Goal: Find specific page/section: Find specific page/section

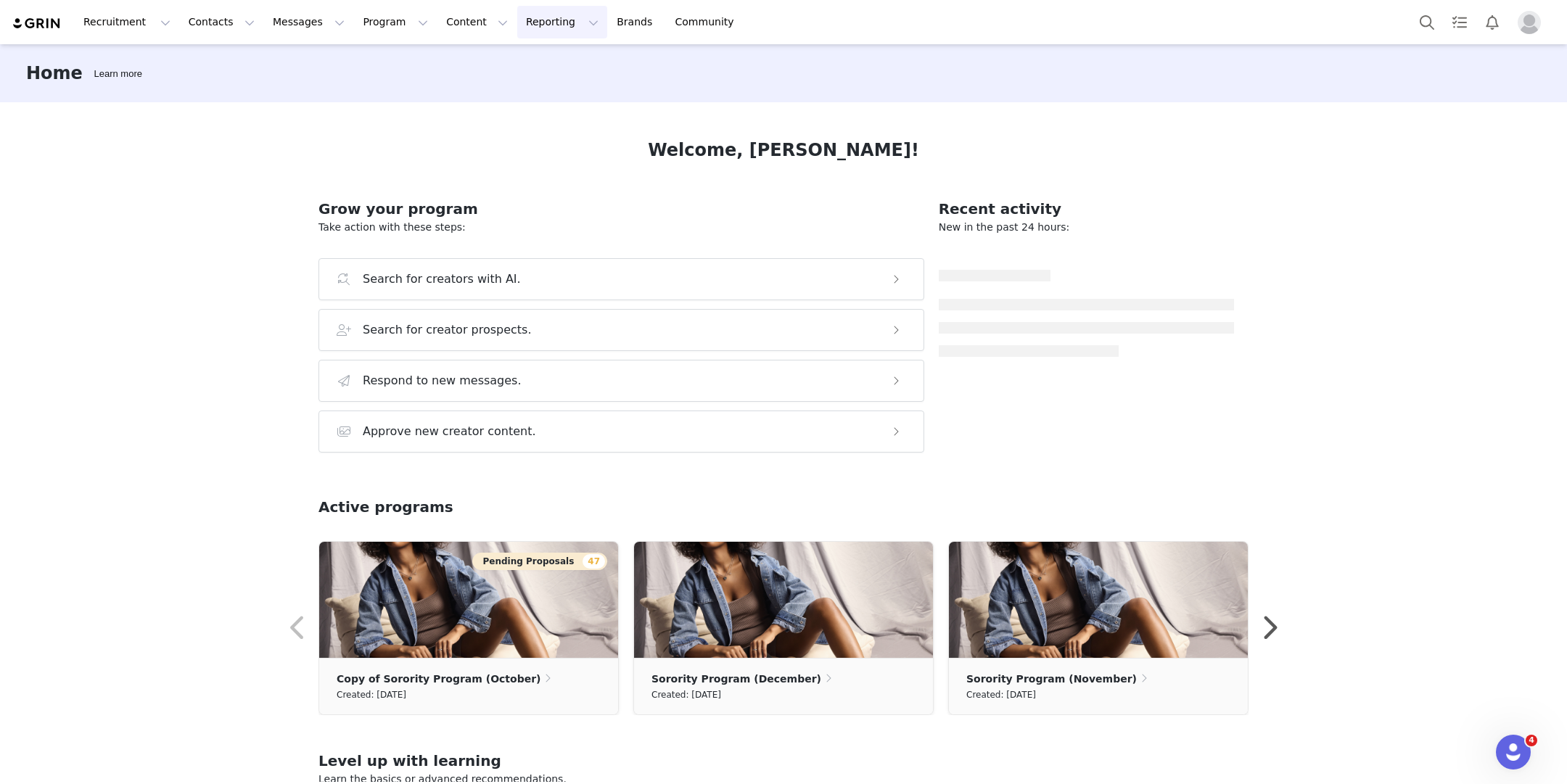
click at [522, 12] on button "Reporting Reporting" at bounding box center [562, 22] width 90 height 33
click at [524, 70] on p "Dashboard" at bounding box center [520, 65] width 55 height 16
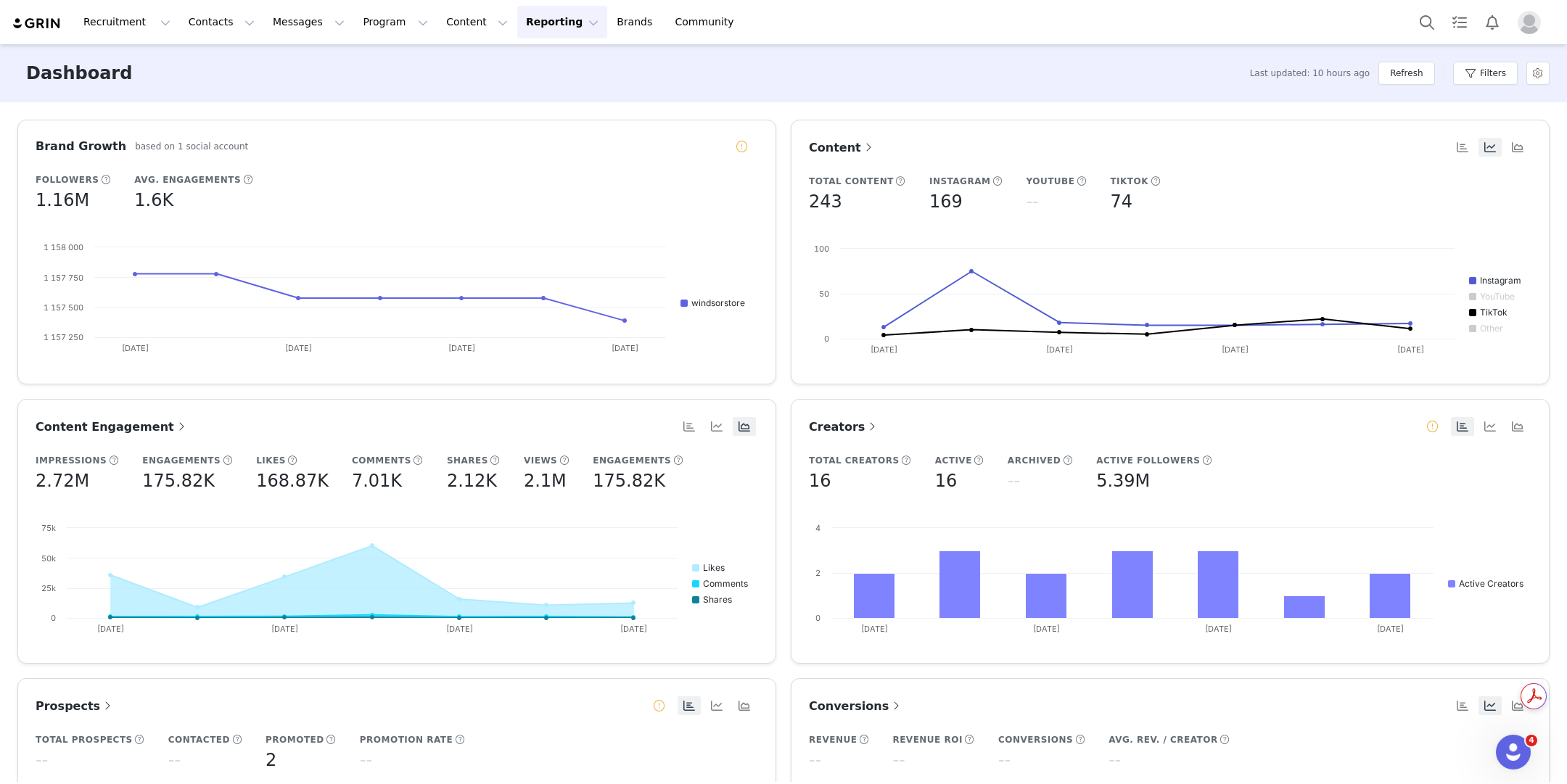
click at [1487, 87] on div "Filters" at bounding box center [1485, 73] width 65 height 44
click at [1487, 77] on button "Filters" at bounding box center [1485, 73] width 65 height 23
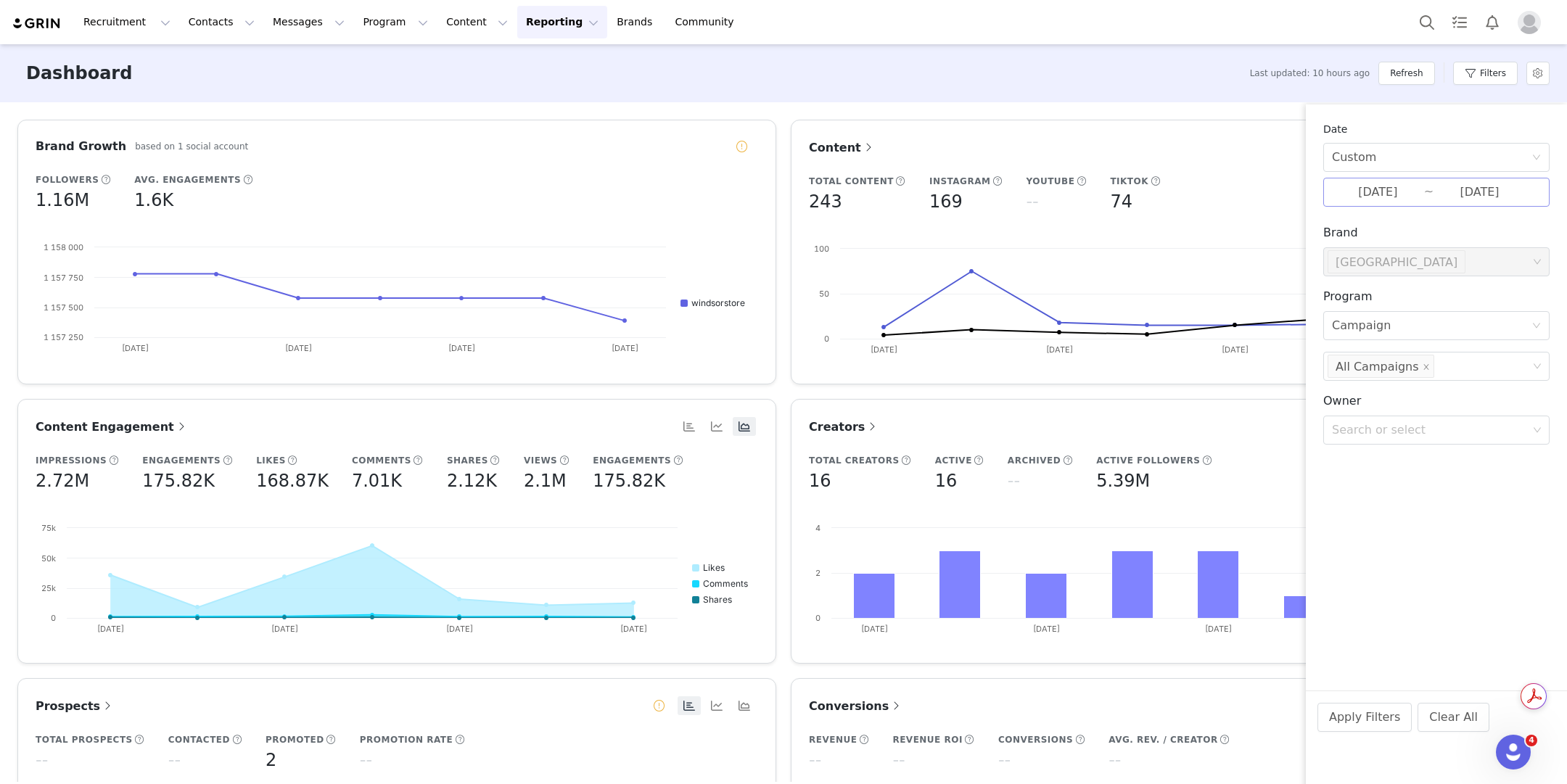
click at [1444, 201] on input "[DATE]" at bounding box center [1480, 192] width 92 height 19
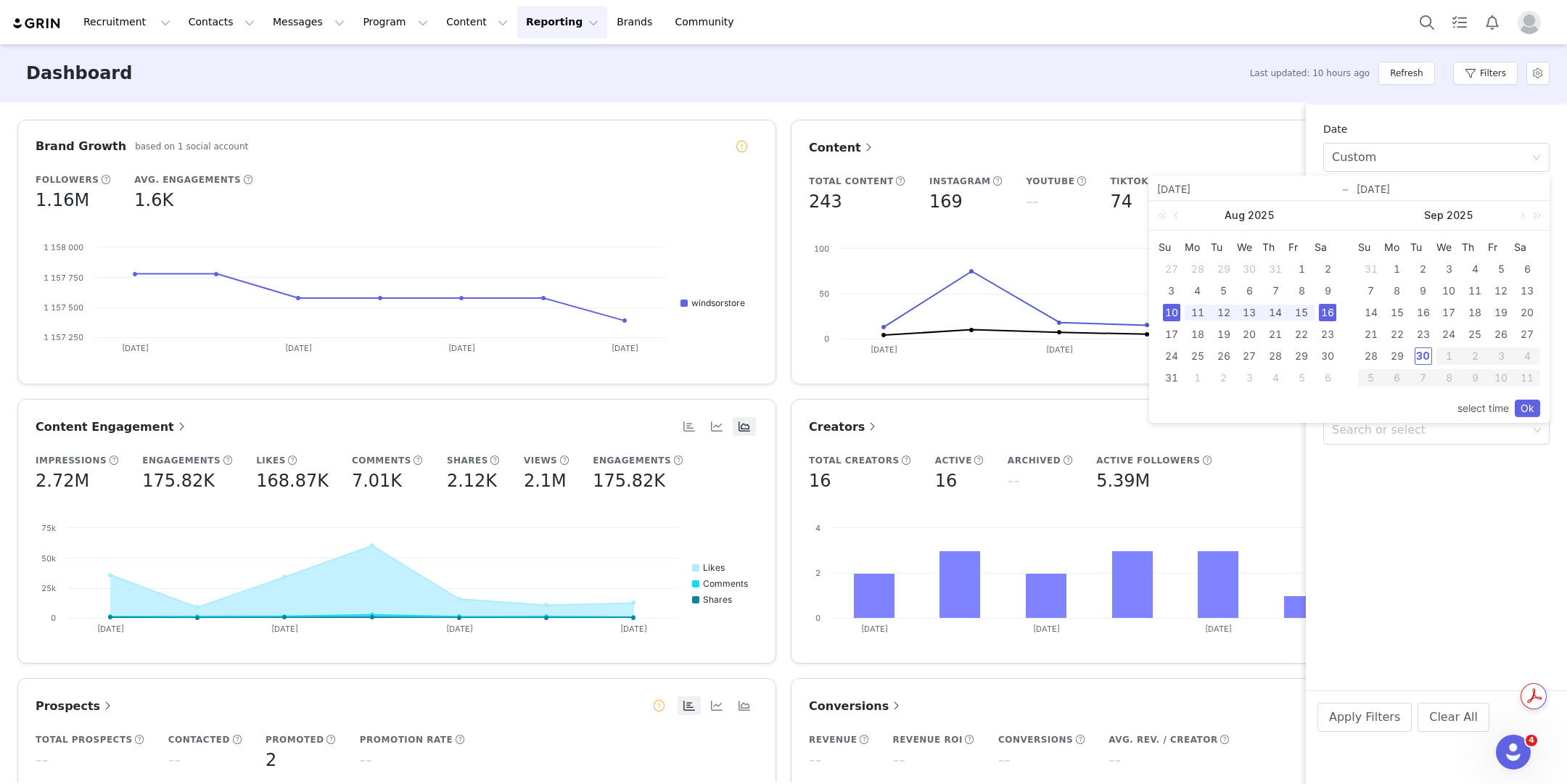
drag, startPoint x: 1367, startPoint y: 335, endPoint x: 1460, endPoint y: 339, distance: 93.1
click at [1377, 335] on div "21" at bounding box center [1371, 334] width 17 height 17
click at [1533, 335] on div "27" at bounding box center [1527, 334] width 17 height 17
type input "[DATE]"
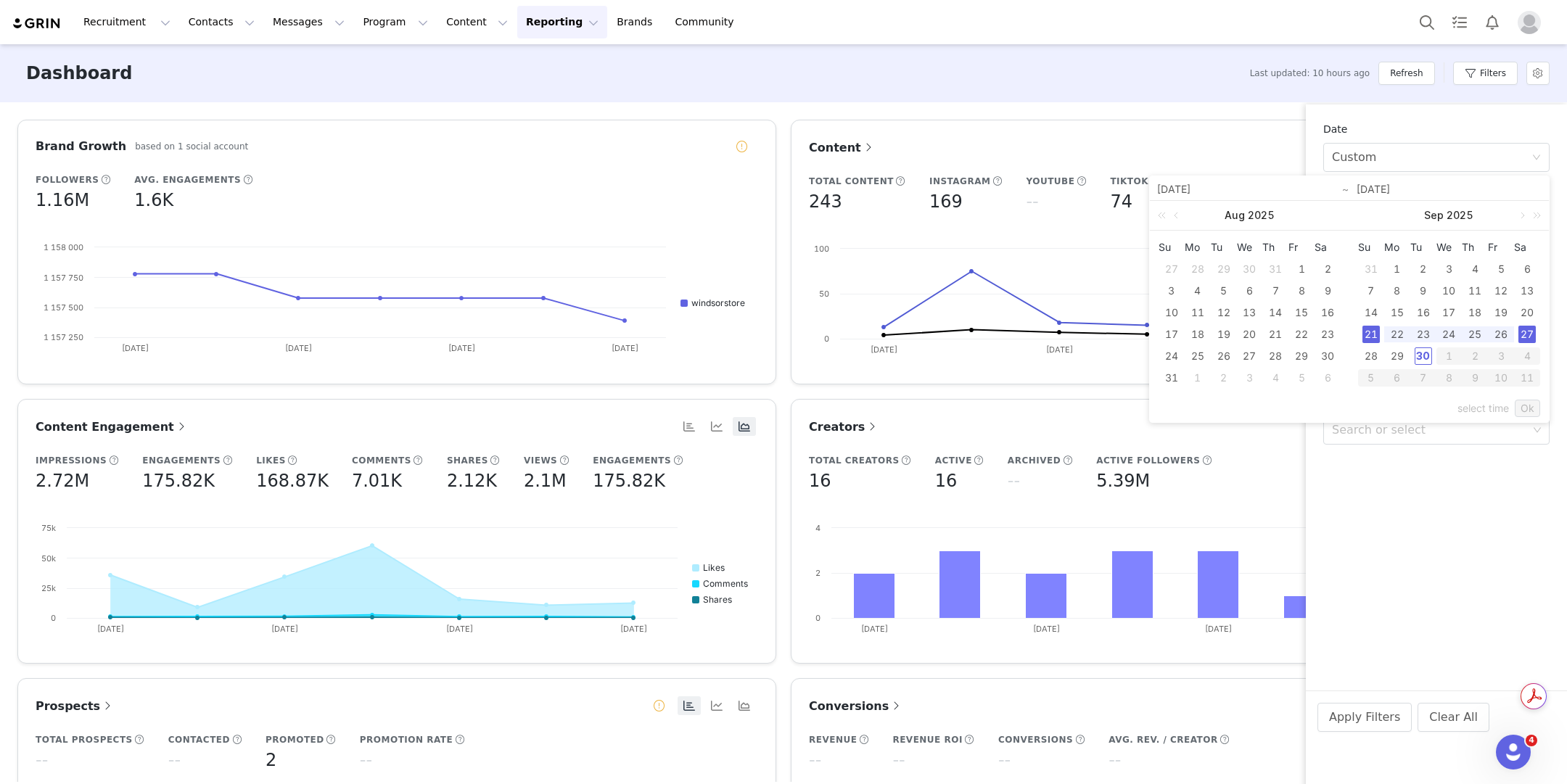
type input "[DATE]"
click at [1529, 403] on link "Ok" at bounding box center [1527, 408] width 26 height 17
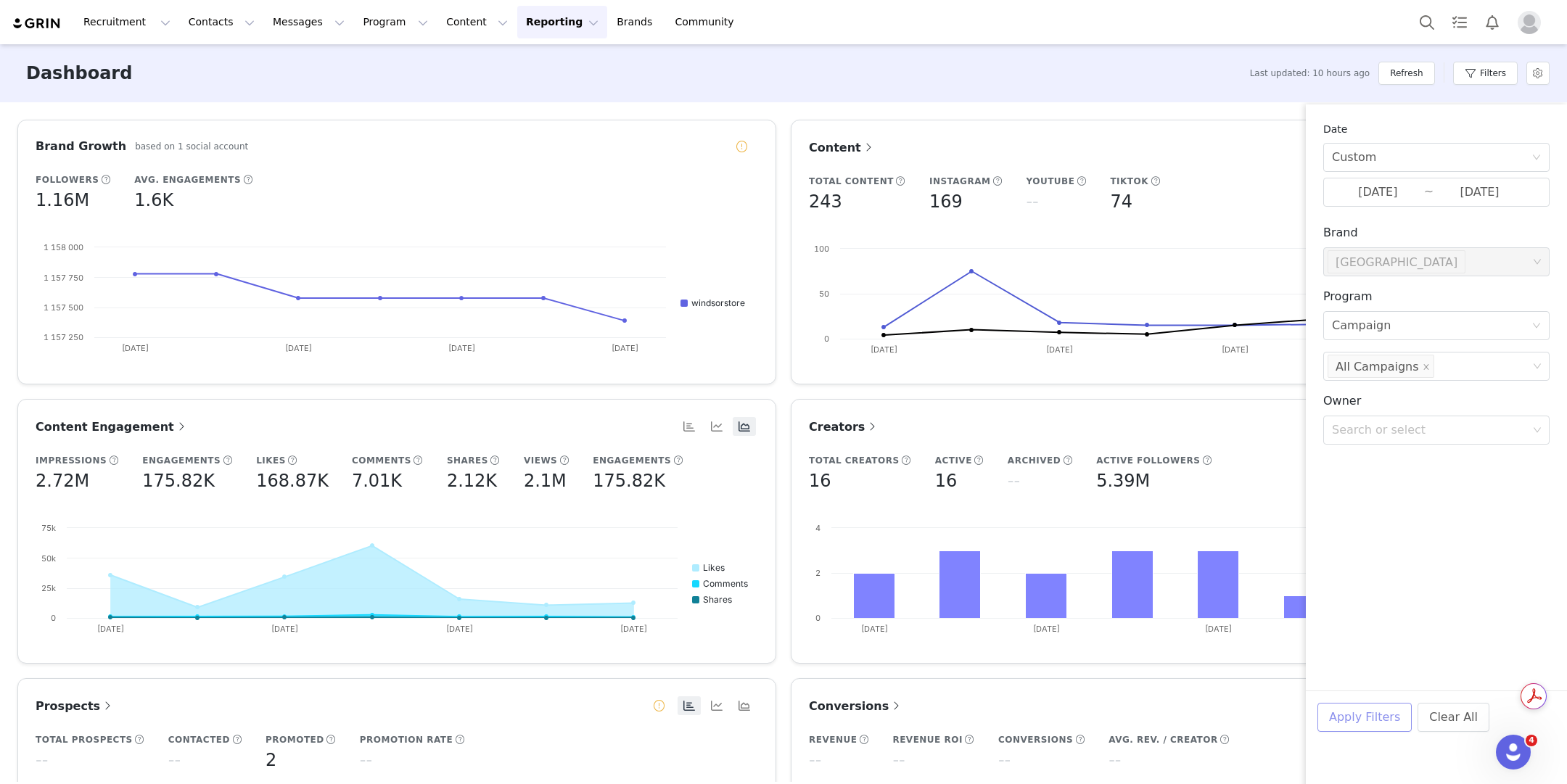
click at [1387, 714] on button "Apply Filters" at bounding box center [1365, 717] width 94 height 29
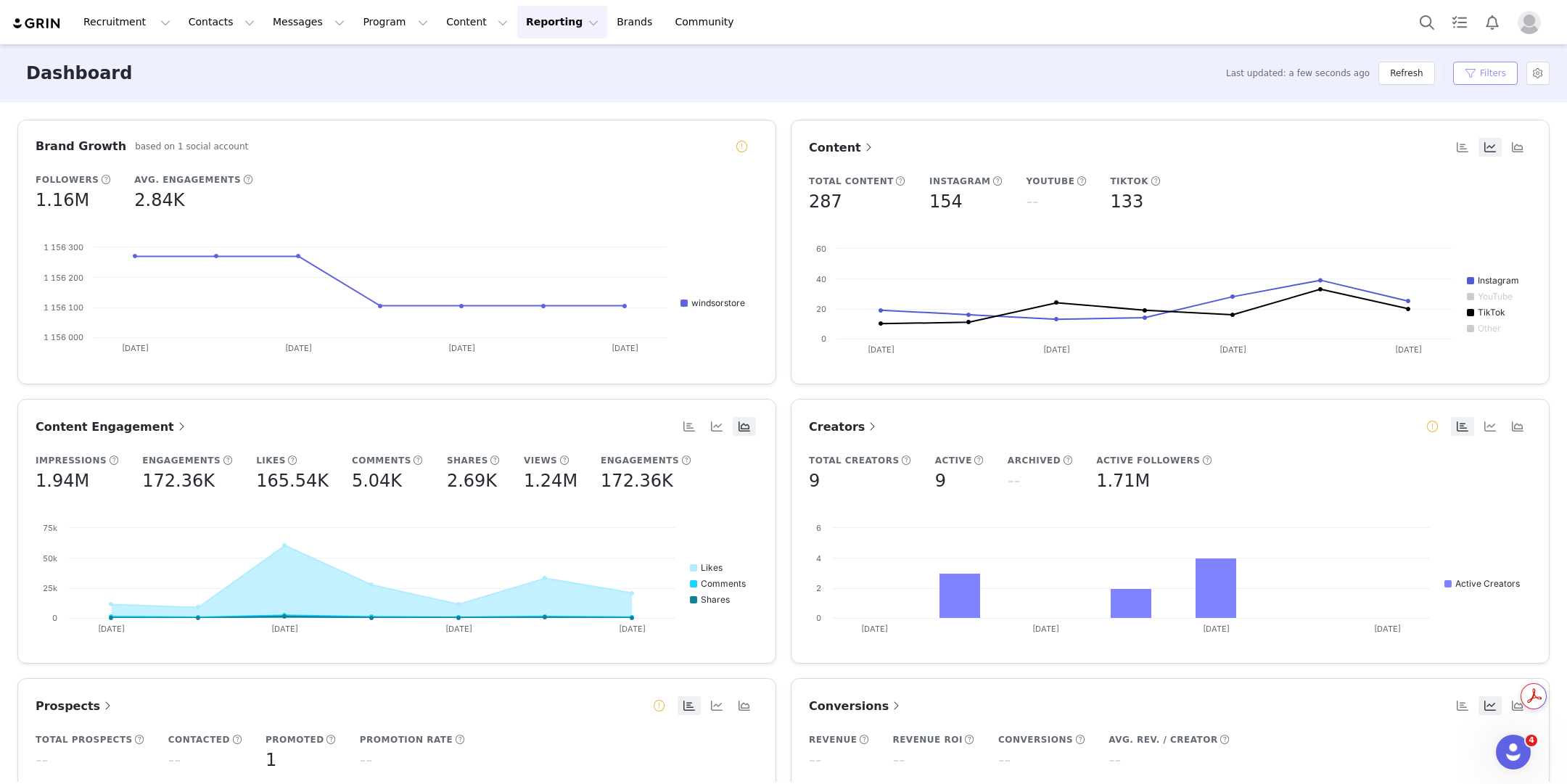
click at [1466, 65] on button "Filters" at bounding box center [1485, 73] width 65 height 23
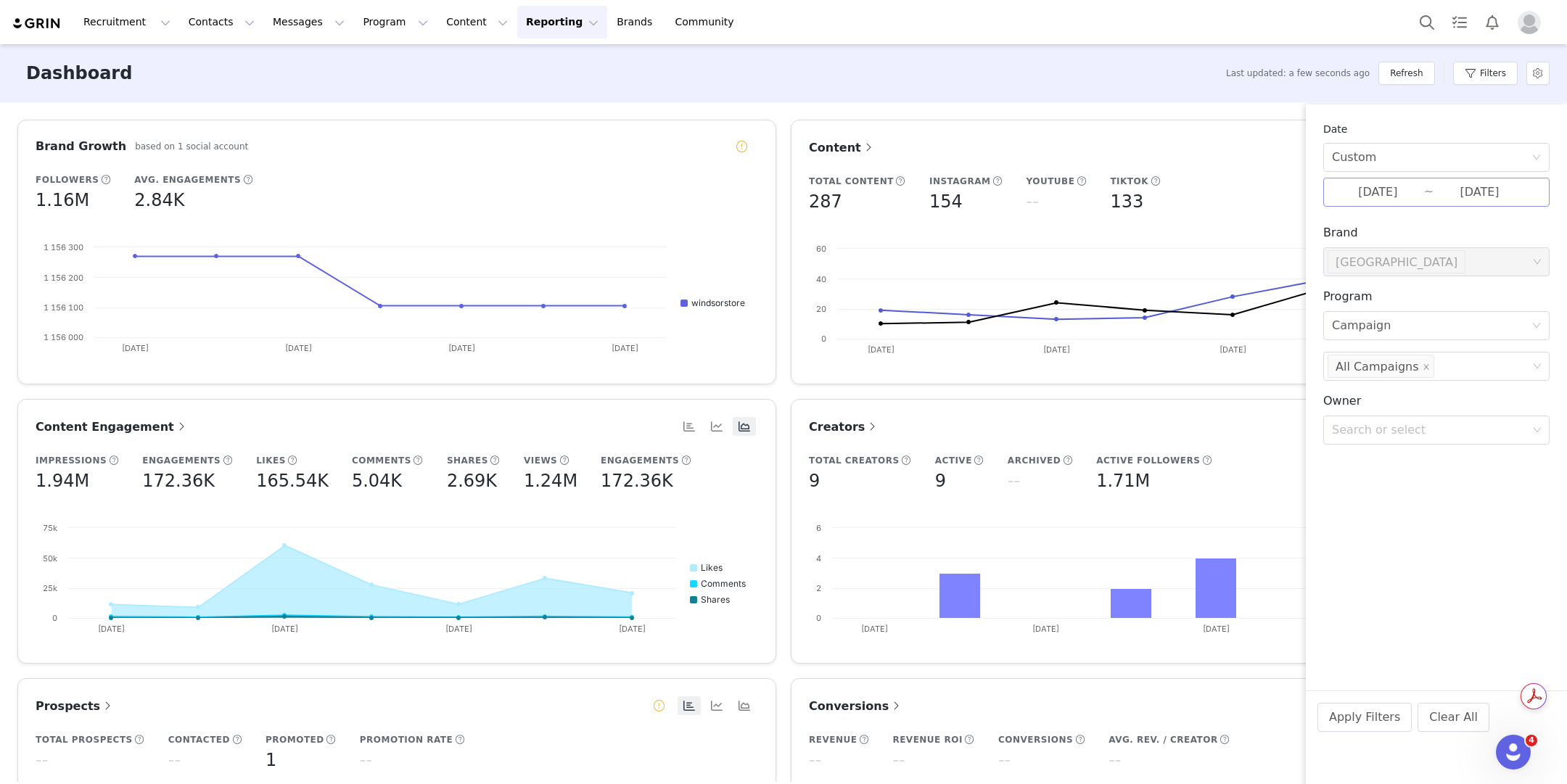
click at [1373, 189] on input "[DATE]" at bounding box center [1378, 192] width 92 height 19
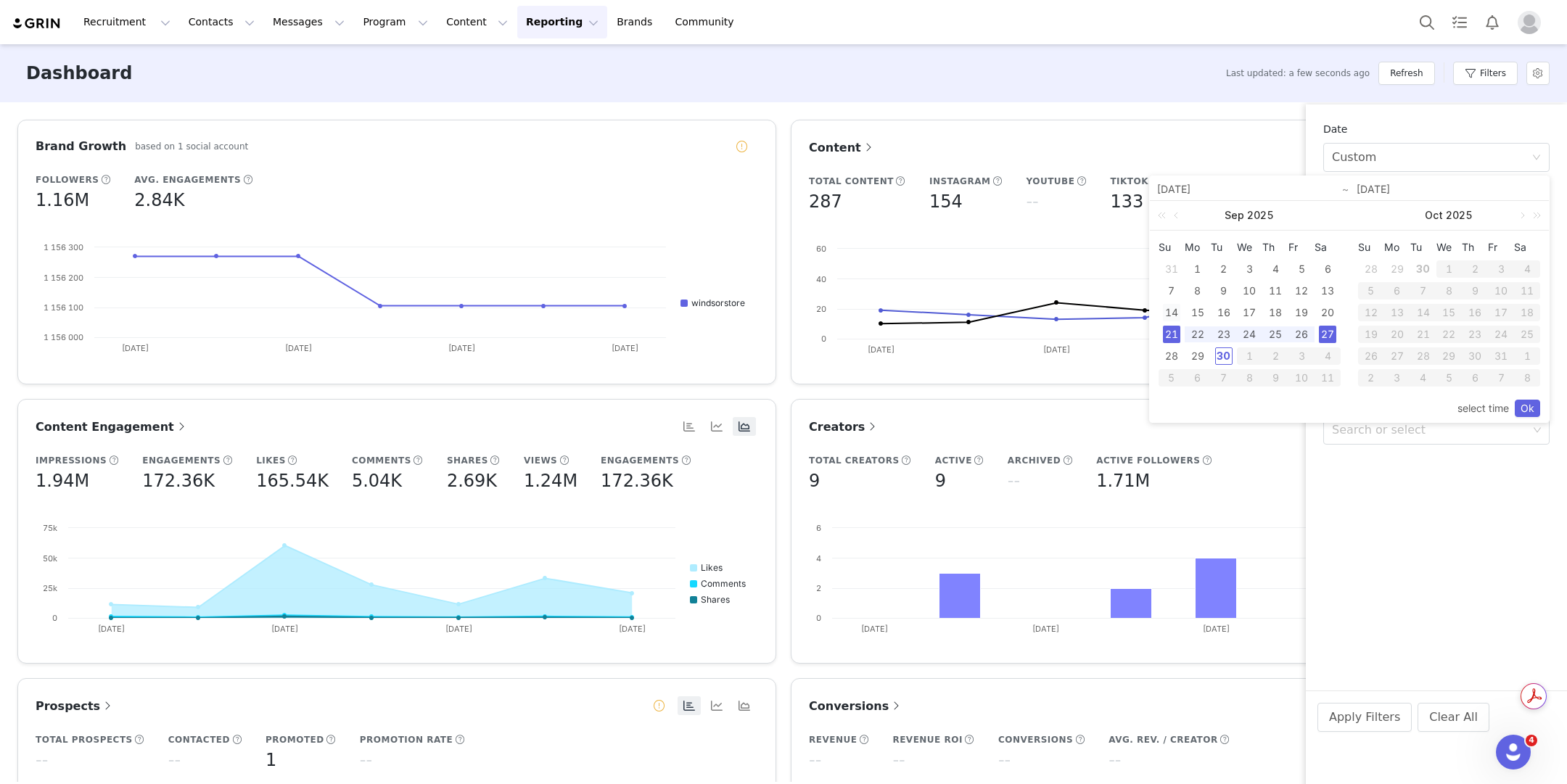
click at [1178, 310] on div "14" at bounding box center [1172, 313] width 17 height 17
click at [1324, 307] on div "20" at bounding box center [1327, 313] width 17 height 17
type input "[DATE]"
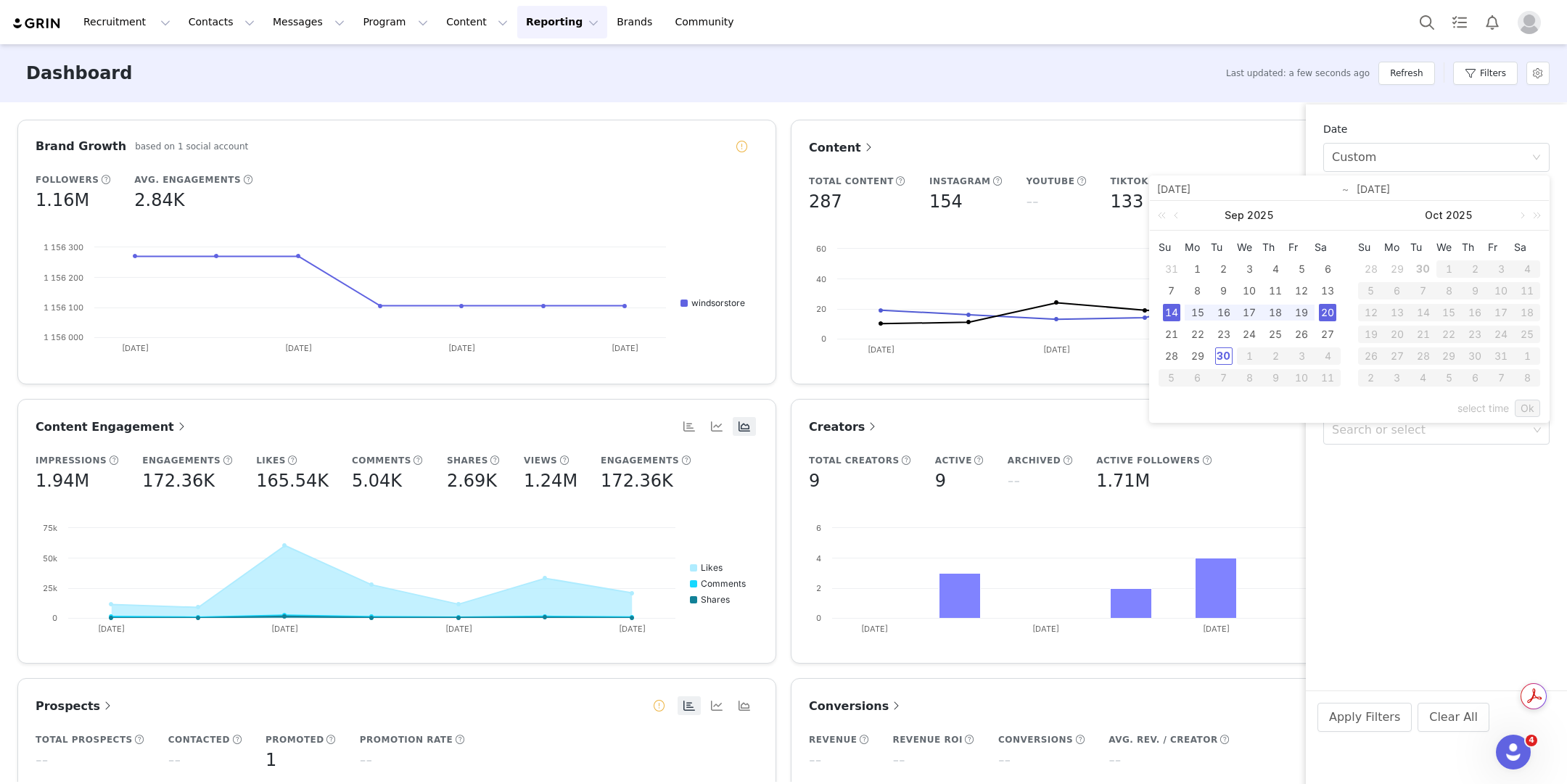
type input "[DATE]"
click at [1533, 406] on link "Ok" at bounding box center [1527, 408] width 26 height 17
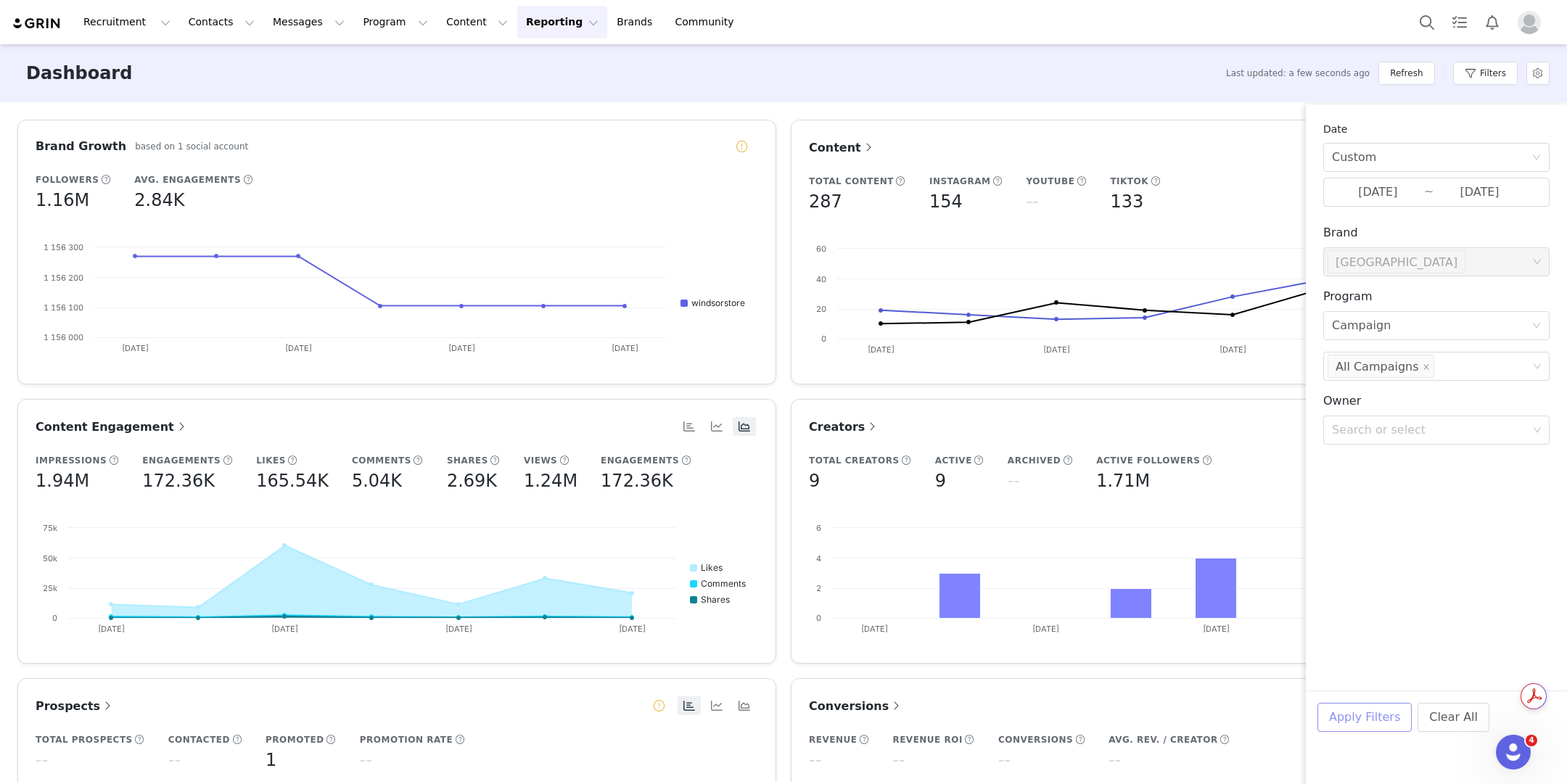
click at [1373, 714] on button "Apply Filters" at bounding box center [1365, 717] width 94 height 29
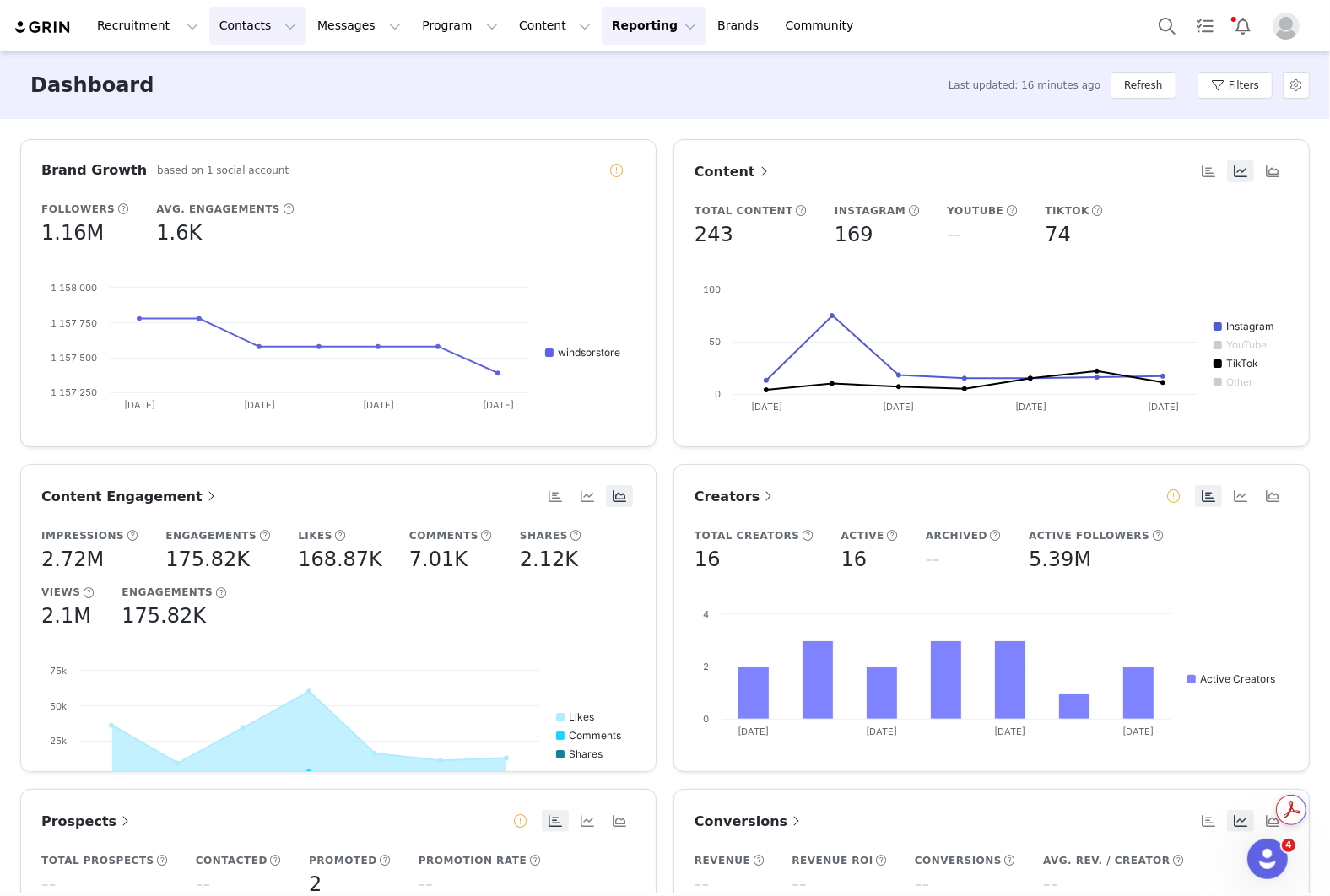
click at [213, 22] on button "Contacts Contacts" at bounding box center [258, 25] width 97 height 38
click at [234, 60] on link "Creators" at bounding box center [264, 74] width 133 height 31
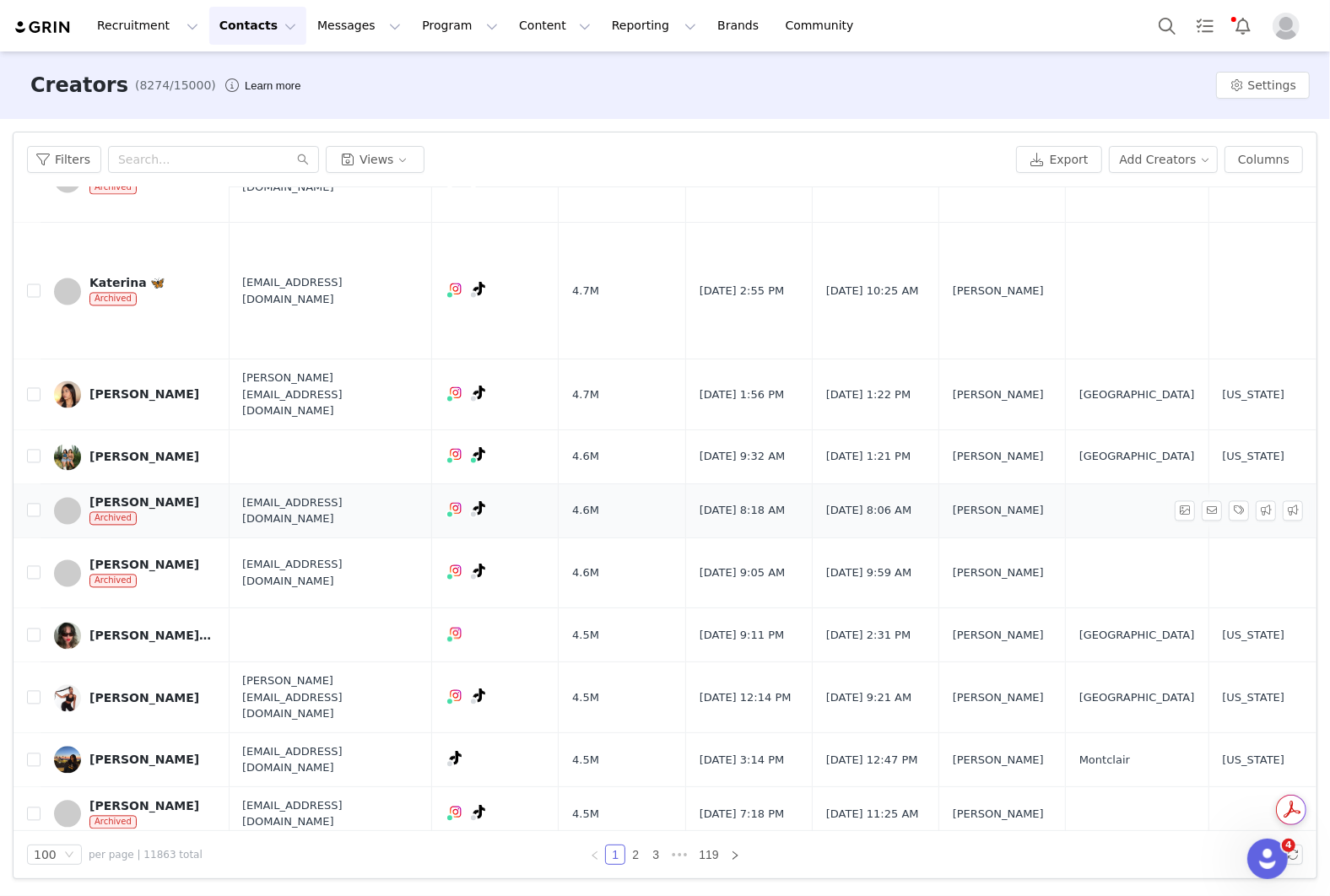
scroll to position [8184, 1]
